Goal: Information Seeking & Learning: Learn about a topic

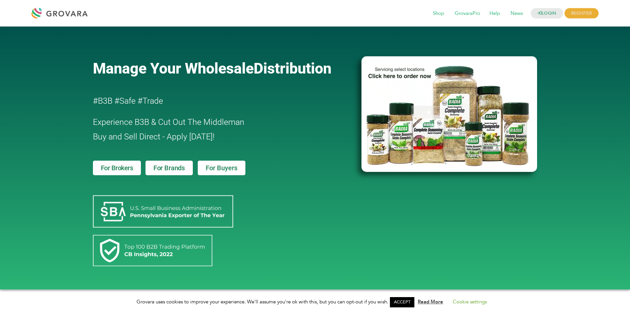
click at [168, 171] on span "For Brands" at bounding box center [169, 167] width 31 height 7
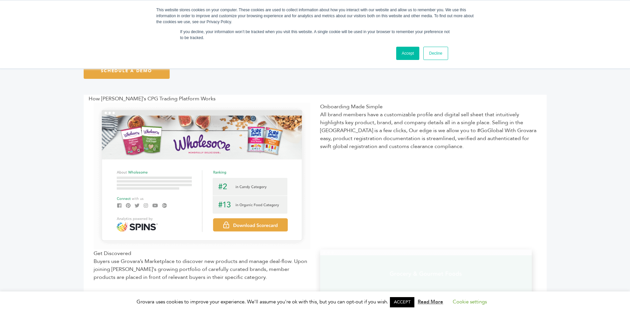
scroll to position [165, 0]
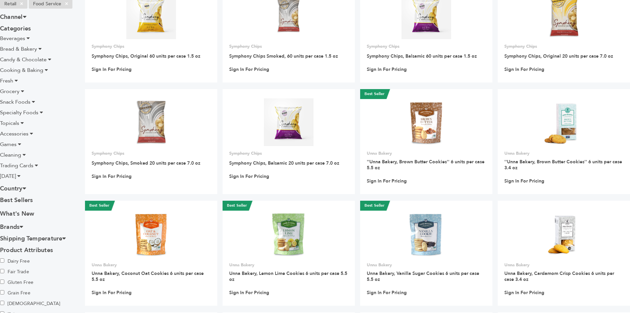
scroll to position [66, 0]
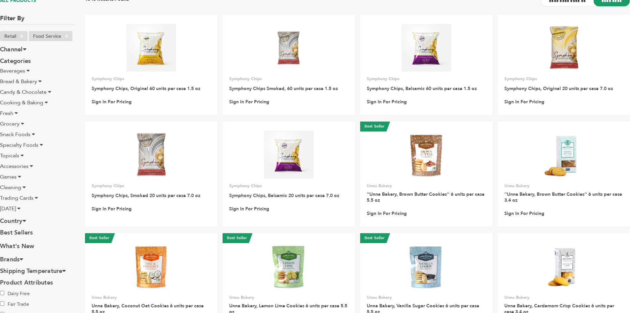
click at [26, 197] on span "Trading Cards" at bounding box center [16, 197] width 33 height 7
click at [27, 90] on span "Candy & Chocolate" at bounding box center [23, 91] width 47 height 7
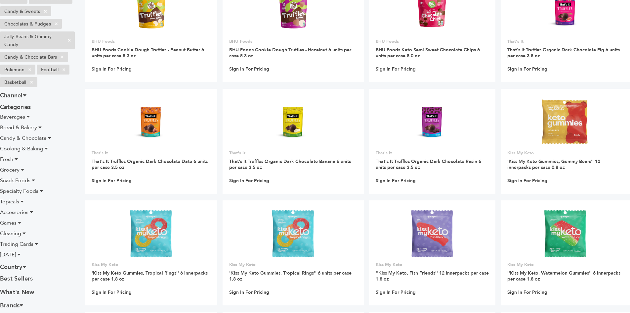
scroll to position [165, 0]
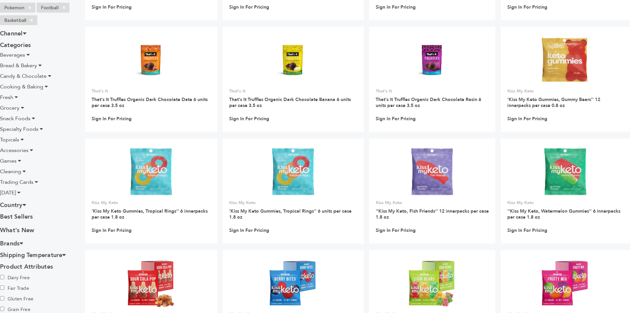
click at [25, 127] on span "Specialty Foods" at bounding box center [19, 128] width 38 height 7
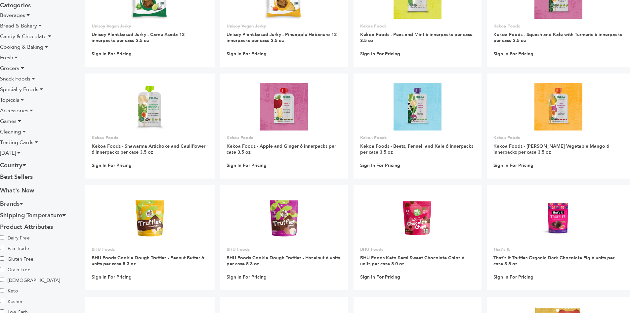
scroll to position [165, 0]
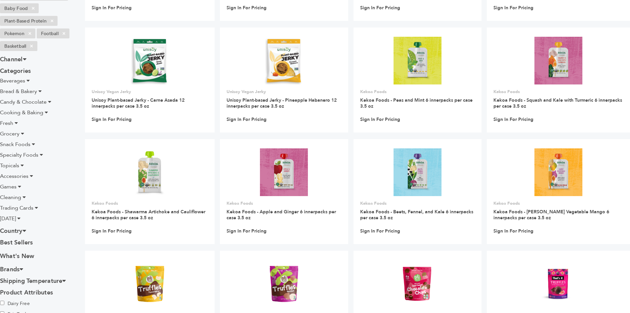
click at [18, 206] on span "Trading Cards" at bounding box center [16, 207] width 33 height 7
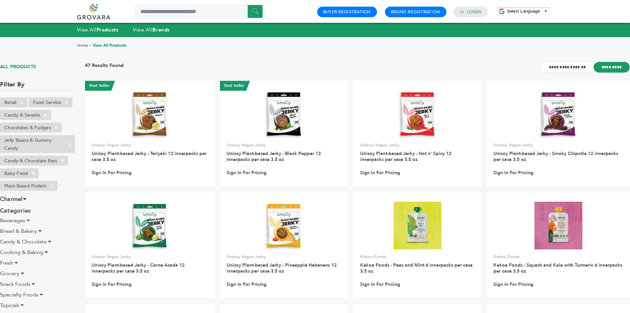
click at [199, 36] on div "View All Products View All Brands" at bounding box center [315, 30] width 630 height 14
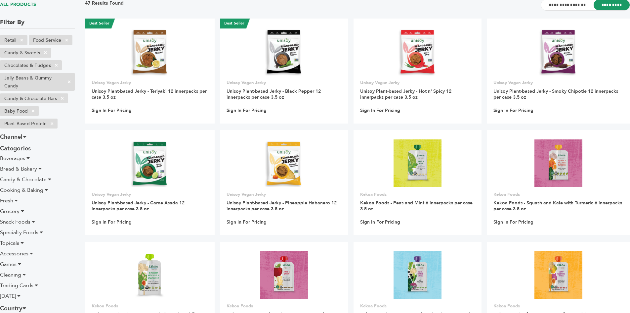
scroll to position [99, 0]
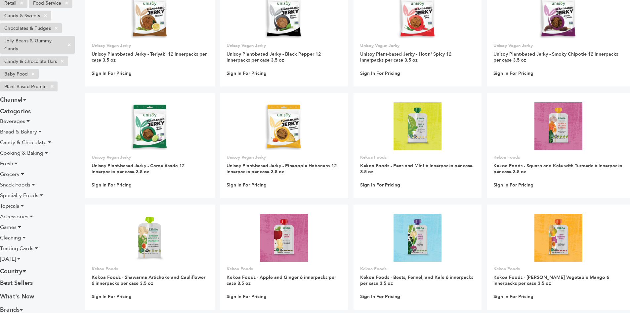
click at [13, 249] on span "Trading Cards" at bounding box center [16, 247] width 33 height 7
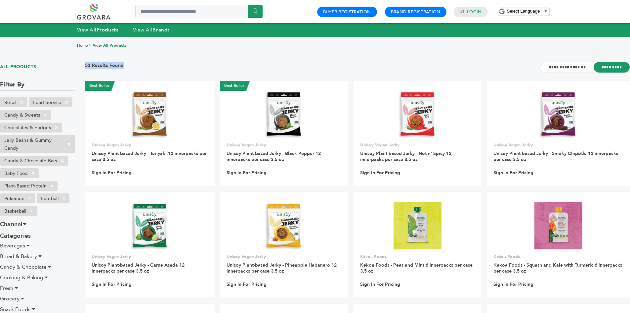
drag, startPoint x: 302, startPoint y: 73, endPoint x: 68, endPoint y: 44, distance: 235.8
click at [57, 11] on div "****** 0 0 Buyer Registration Brand Registration Login Select Language ​ ▼ Menu" at bounding box center [315, 11] width 630 height 23
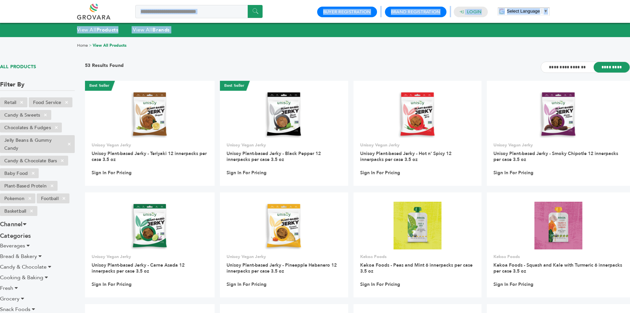
drag, startPoint x: 37, startPoint y: 14, endPoint x: 53, endPoint y: 48, distance: 38.1
click at [53, 46] on div "Home > View All Products" at bounding box center [315, 46] width 630 height 18
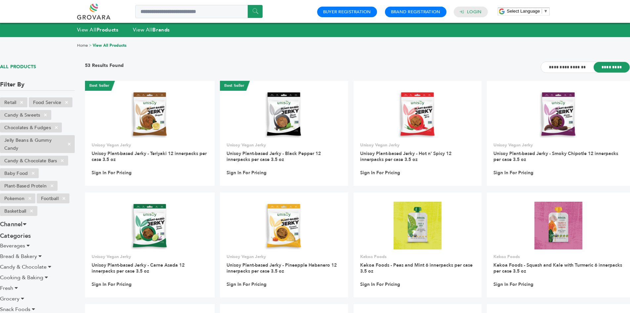
drag, startPoint x: 598, startPoint y: 12, endPoint x: 514, endPoint y: 8, distance: 83.1
click at [491, 13] on div "****** 0 0 Buyer Registration Brand Registration Login Select Language ​ ▼ Menu" at bounding box center [315, 11] width 630 height 23
drag, startPoint x: 484, startPoint y: 1, endPoint x: 454, endPoint y: 9, distance: 31.4
click at [462, 5] on div "****** 0 0 Buyer Registration Brand Registration Login Select Language ​ ▼ Menu" at bounding box center [315, 11] width 476 height 23
click at [368, 31] on div "View All Products View All Brands" at bounding box center [315, 29] width 476 height 7
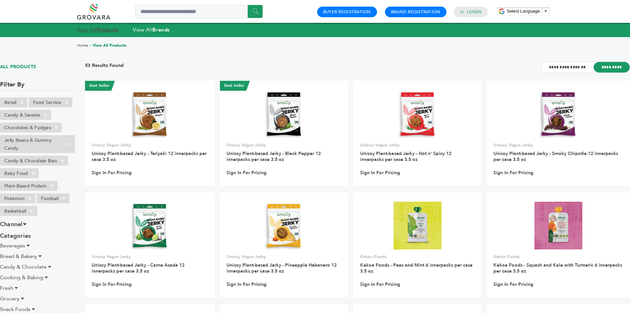
drag, startPoint x: 91, startPoint y: 35, endPoint x: 92, endPoint y: 29, distance: 5.9
click at [91, 35] on div "View All Products View All Brands" at bounding box center [315, 30] width 630 height 14
click at [94, 28] on link "View All Products" at bounding box center [98, 29] width 42 height 7
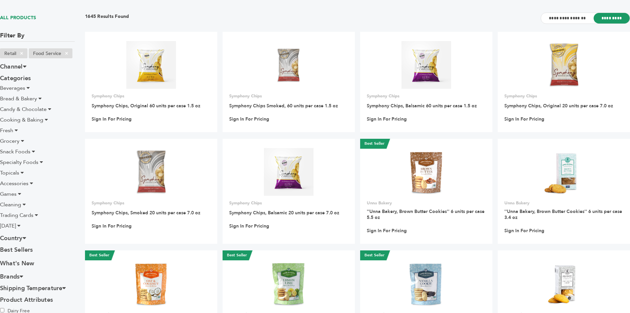
scroll to position [99, 0]
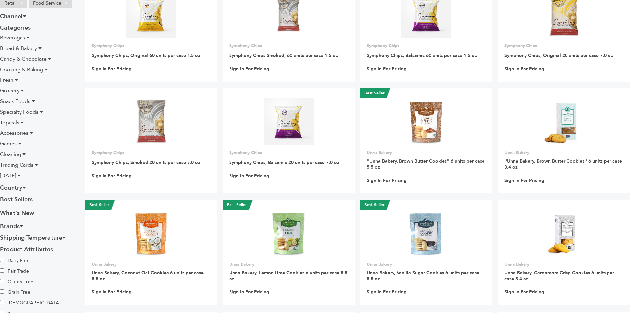
click at [25, 123] on li "Topicals" at bounding box center [37, 122] width 75 height 8
click at [33, 114] on span "Specialty Foods" at bounding box center [19, 111] width 38 height 7
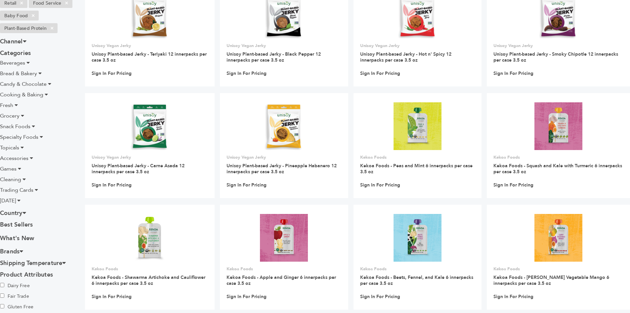
scroll to position [33, 0]
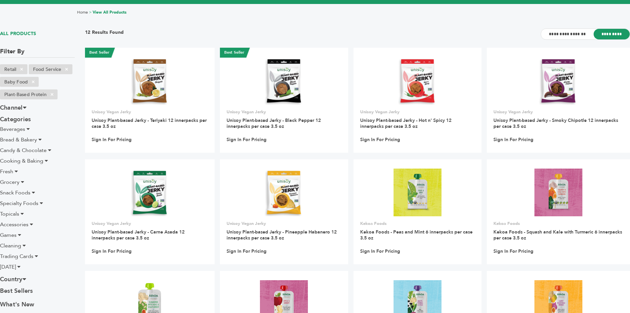
click at [21, 233] on icon at bounding box center [19, 234] width 3 height 5
click at [17, 215] on span "Topicals" at bounding box center [9, 213] width 19 height 7
click at [27, 202] on span "Specialty Foods" at bounding box center [19, 202] width 38 height 7
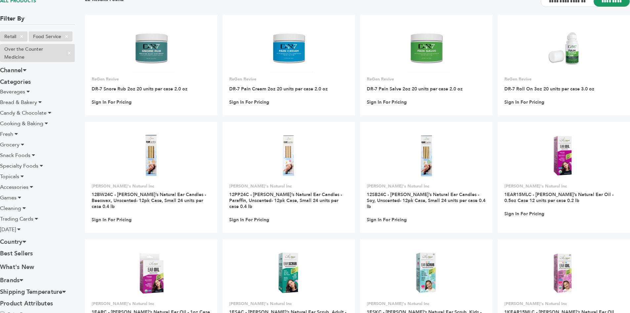
scroll to position [66, 0]
click at [16, 195] on span "Games" at bounding box center [8, 197] width 17 height 7
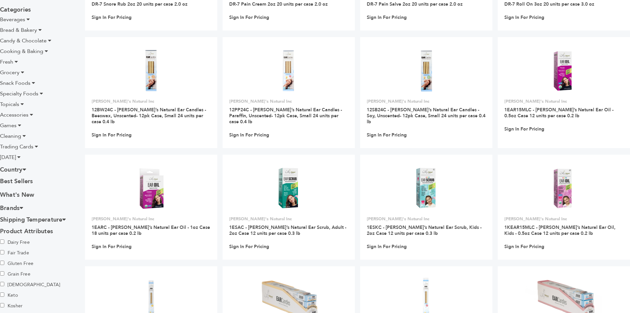
scroll to position [66, 0]
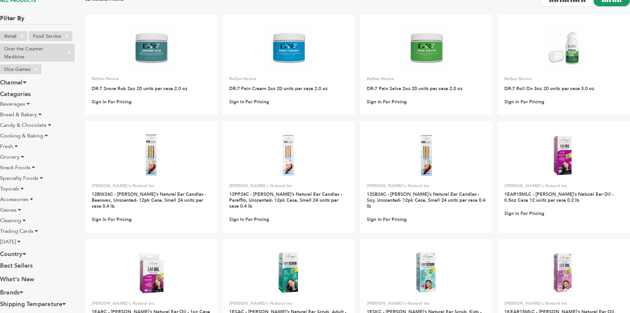
click at [22, 198] on span "Accessories" at bounding box center [14, 199] width 28 height 7
